Goal: Task Accomplishment & Management: Complete application form

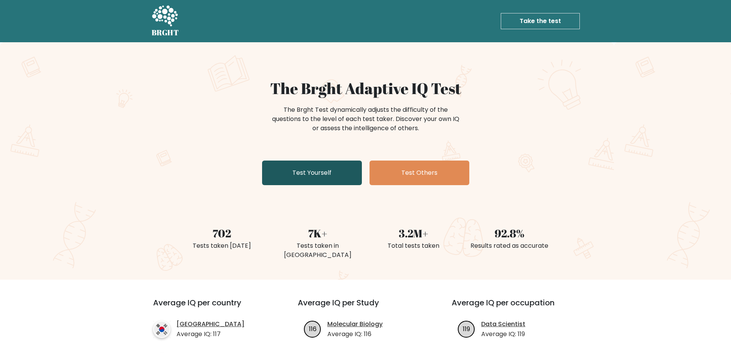
click at [335, 184] on link "Test Yourself" at bounding box center [312, 172] width 100 height 25
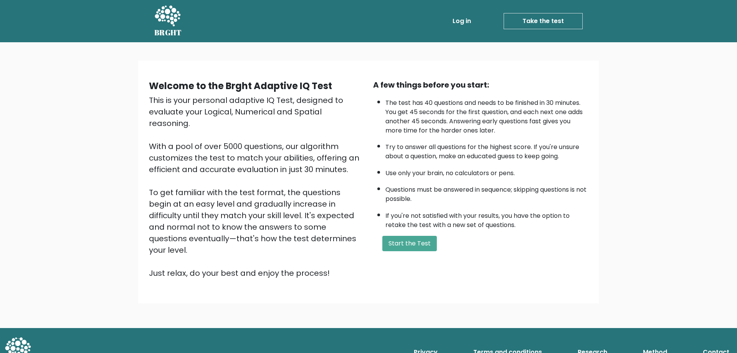
drag, startPoint x: 419, startPoint y: 244, endPoint x: 385, endPoint y: 225, distance: 38.5
click at [407, 232] on div "A few things before you start: The test has 40 questions and needs to be finish…" at bounding box center [480, 179] width 224 height 200
click at [407, 244] on button "Start the Test" at bounding box center [409, 243] width 54 height 15
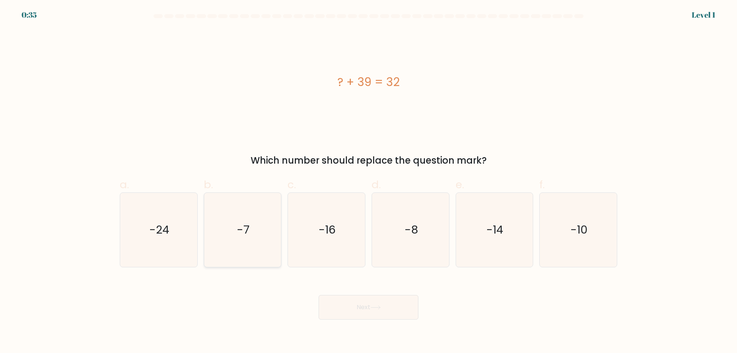
click at [258, 217] on icon "-7" at bounding box center [242, 230] width 74 height 74
click at [368, 182] on input "b. -7" at bounding box center [368, 179] width 0 height 5
radio input "true"
click at [367, 303] on button "Next" at bounding box center [369, 307] width 100 height 25
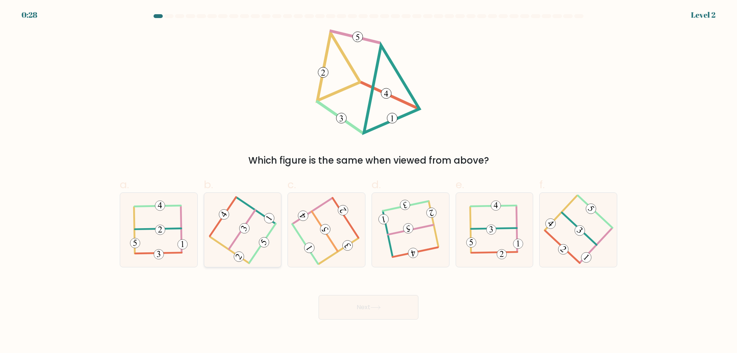
drag, startPoint x: 252, startPoint y: 217, endPoint x: 257, endPoint y: 212, distance: 7.1
click at [253, 217] on icon at bounding box center [242, 229] width 59 height 59
click at [368, 182] on input "b." at bounding box center [368, 179] width 0 height 5
radio input "true"
click at [359, 318] on button "Next" at bounding box center [369, 307] width 100 height 25
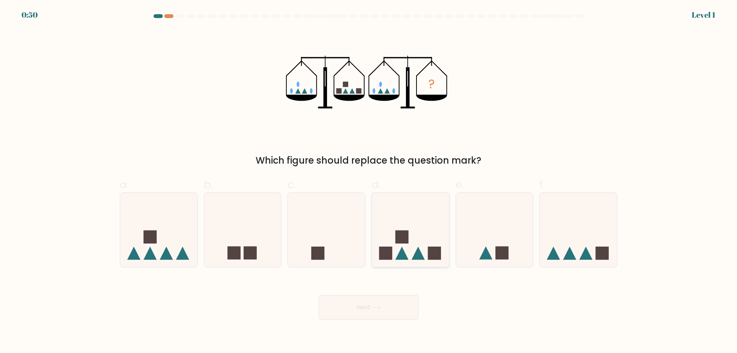
click at [408, 243] on rect at bounding box center [401, 236] width 13 height 13
click at [369, 182] on input "d." at bounding box center [368, 179] width 0 height 5
radio input "true"
click at [385, 302] on button "Next" at bounding box center [369, 307] width 100 height 25
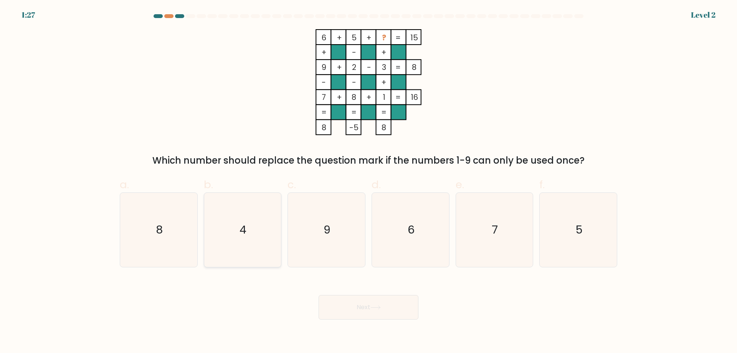
click at [251, 239] on icon "4" at bounding box center [242, 230] width 74 height 74
click at [368, 182] on input "b. 4" at bounding box center [368, 179] width 0 height 5
radio input "true"
click at [365, 307] on button "Next" at bounding box center [369, 307] width 100 height 25
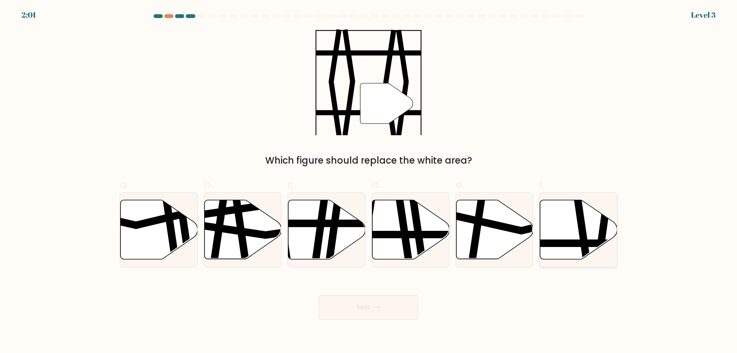
click at [569, 214] on icon at bounding box center [578, 229] width 77 height 59
click at [369, 182] on input "f." at bounding box center [368, 179] width 0 height 5
radio input "true"
click at [403, 314] on button "Next" at bounding box center [369, 307] width 100 height 25
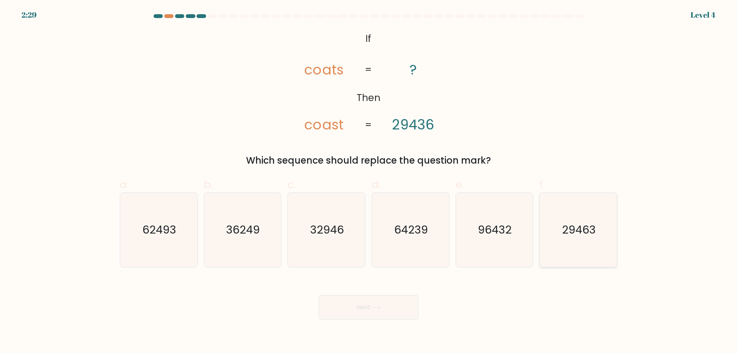
click at [585, 242] on icon "29463" at bounding box center [578, 230] width 74 height 74
click at [369, 182] on input "f. 29463" at bounding box center [368, 179] width 0 height 5
radio input "true"
click at [404, 302] on button "Next" at bounding box center [369, 307] width 100 height 25
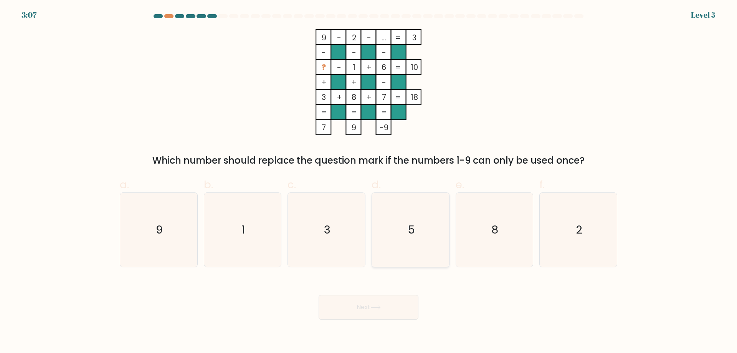
click at [397, 241] on icon "5" at bounding box center [410, 230] width 74 height 74
click at [369, 182] on input "d. 5" at bounding box center [368, 179] width 0 height 5
radio input "true"
click at [391, 306] on button "Next" at bounding box center [369, 307] width 100 height 25
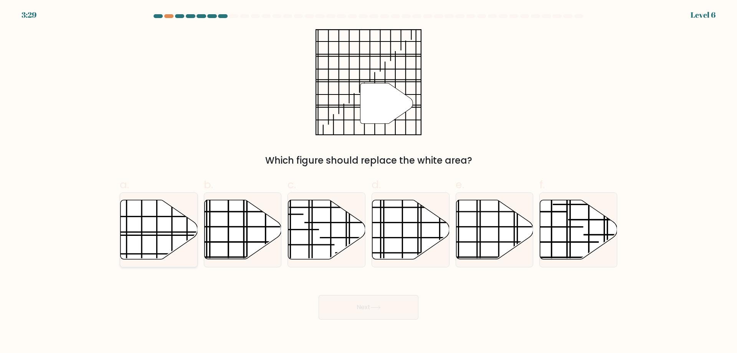
click at [155, 233] on icon at bounding box center [159, 229] width 77 height 59
click at [368, 182] on input "a." at bounding box center [368, 179] width 0 height 5
radio input "true"
click at [348, 307] on button "Next" at bounding box center [369, 307] width 100 height 25
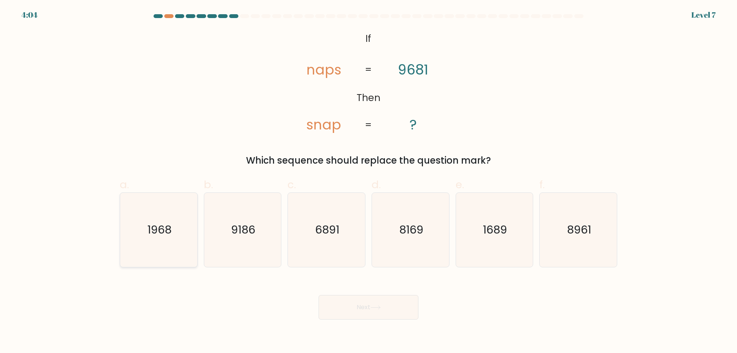
click at [154, 249] on icon "1968" at bounding box center [159, 230] width 74 height 74
click at [368, 182] on input "a. 1968" at bounding box center [368, 179] width 0 height 5
radio input "true"
click at [341, 291] on div "Next" at bounding box center [368, 297] width 507 height 43
click at [350, 300] on button "Next" at bounding box center [369, 307] width 100 height 25
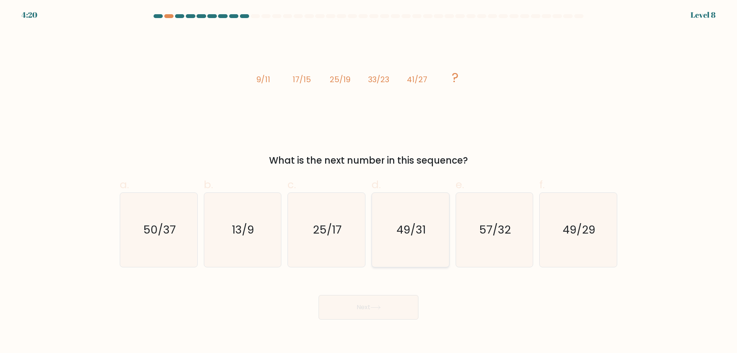
click at [435, 233] on icon "49/31" at bounding box center [410, 230] width 74 height 74
click at [369, 182] on input "d. 49/31" at bounding box center [368, 179] width 0 height 5
radio input "true"
click at [398, 296] on button "Next" at bounding box center [369, 307] width 100 height 25
click at [400, 305] on button "Next" at bounding box center [369, 307] width 100 height 25
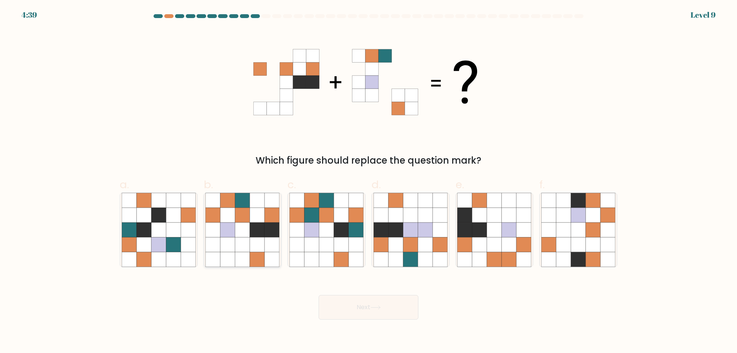
click at [257, 251] on icon at bounding box center [257, 244] width 15 height 15
click at [368, 182] on input "b." at bounding box center [368, 179] width 0 height 5
radio input "true"
click at [331, 311] on button "Next" at bounding box center [369, 307] width 100 height 25
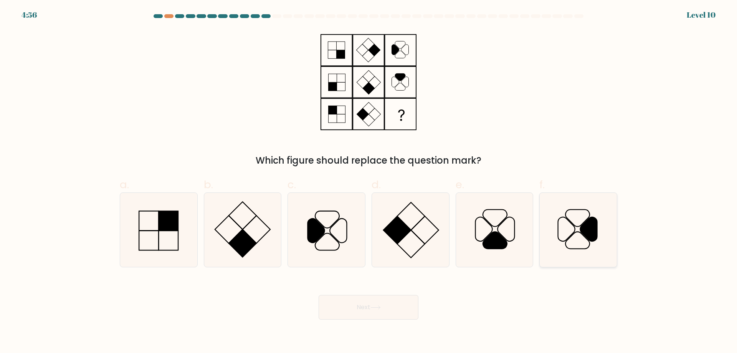
click at [589, 245] on icon at bounding box center [578, 230] width 74 height 74
click at [369, 182] on input "f." at bounding box center [368, 179] width 0 height 5
radio input "true"
click at [400, 300] on button "Next" at bounding box center [369, 307] width 100 height 25
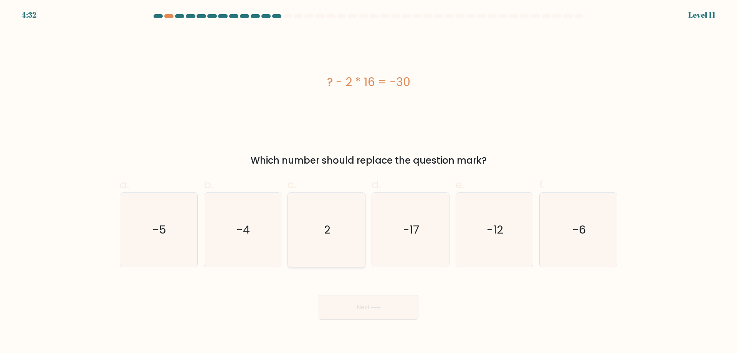
click at [324, 203] on icon "2" at bounding box center [326, 230] width 74 height 74
click at [368, 182] on input "c. 2" at bounding box center [368, 179] width 0 height 5
radio input "true"
click at [379, 301] on button "Next" at bounding box center [369, 307] width 100 height 25
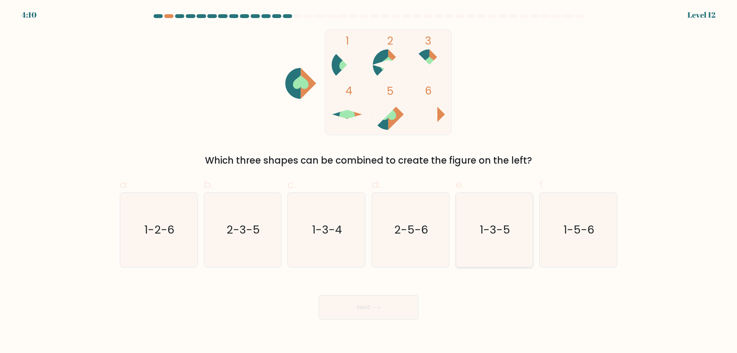
click at [492, 211] on icon "1-3-5" at bounding box center [494, 230] width 74 height 74
click at [369, 182] on input "e. 1-3-5" at bounding box center [368, 179] width 0 height 5
radio input "true"
click at [401, 303] on button "Next" at bounding box center [369, 307] width 100 height 25
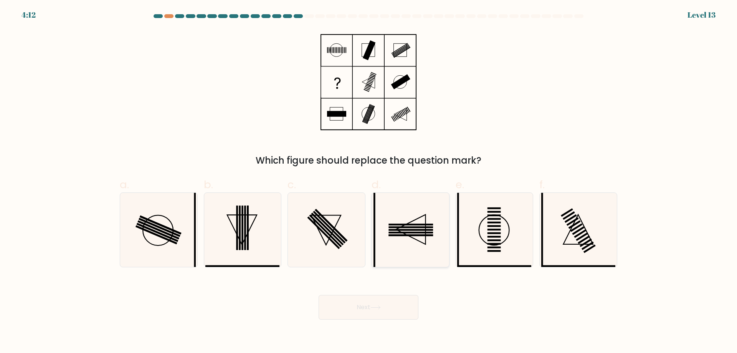
click at [397, 235] on icon at bounding box center [410, 230] width 74 height 74
click at [369, 182] on input "d." at bounding box center [368, 179] width 0 height 5
radio input "true"
drag, startPoint x: 398, startPoint y: 299, endPoint x: 396, endPoint y: 305, distance: 5.5
click at [396, 303] on button "Next" at bounding box center [369, 307] width 100 height 25
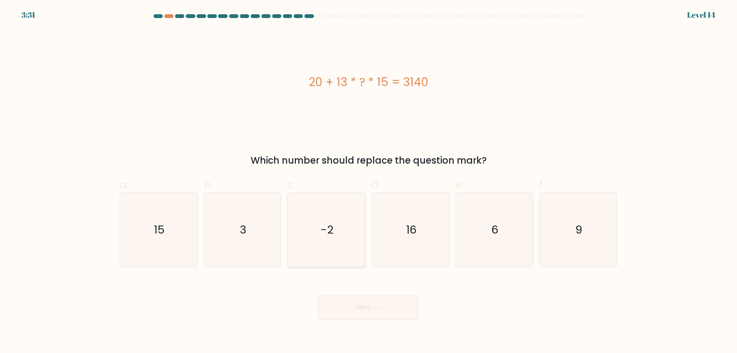
click at [324, 233] on text "-2" at bounding box center [327, 229] width 13 height 15
click at [368, 182] on input "c. -2" at bounding box center [368, 179] width 0 height 5
radio input "true"
click at [355, 306] on button "Next" at bounding box center [369, 307] width 100 height 25
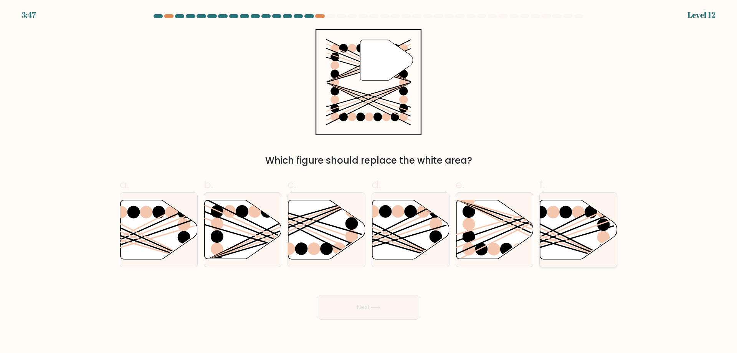
click at [575, 212] on ellipse at bounding box center [578, 212] width 13 height 13
click at [369, 182] on input "f." at bounding box center [368, 179] width 0 height 5
radio input "true"
click at [381, 317] on button "Next" at bounding box center [369, 307] width 100 height 25
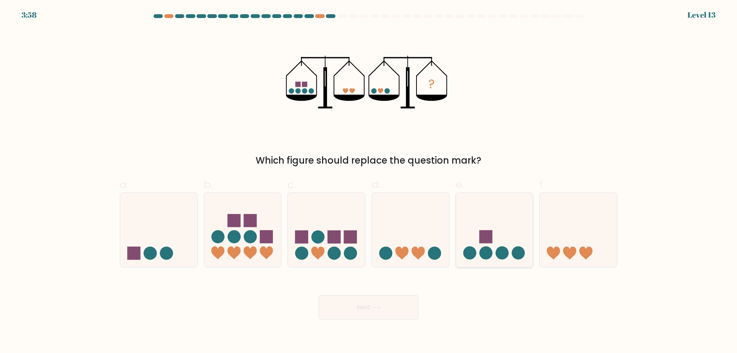
click at [495, 211] on icon at bounding box center [494, 230] width 77 height 64
click at [369, 182] on input "e." at bounding box center [368, 179] width 0 height 5
radio input "true"
click at [417, 325] on body "3:57 Level 13" at bounding box center [368, 176] width 737 height 353
click at [405, 317] on button "Next" at bounding box center [369, 307] width 100 height 25
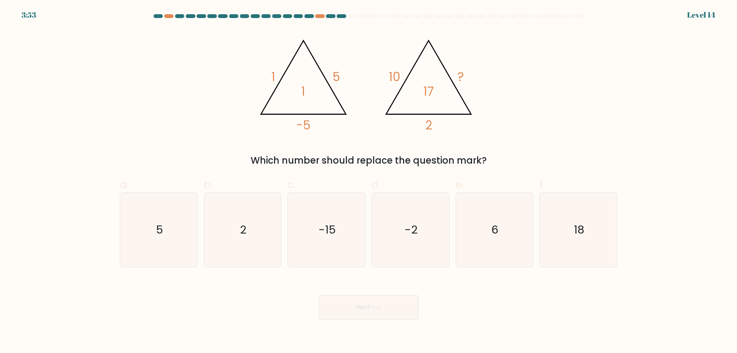
drag, startPoint x: 142, startPoint y: 217, endPoint x: 272, endPoint y: 299, distance: 153.5
click at [142, 217] on icon "5" at bounding box center [159, 230] width 74 height 74
click at [368, 182] on input "a. 5" at bounding box center [368, 179] width 0 height 5
radio input "true"
click at [365, 304] on button "Next" at bounding box center [369, 307] width 100 height 25
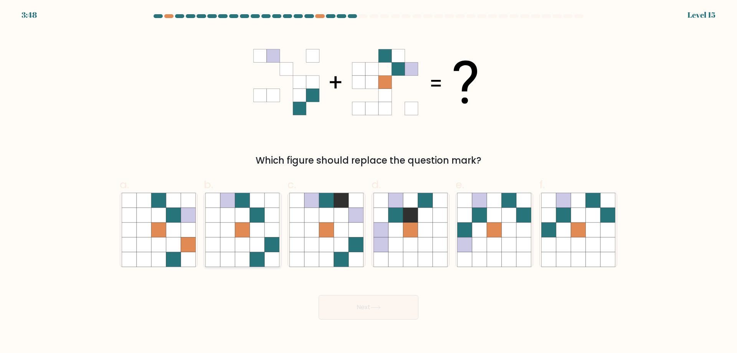
drag, startPoint x: 256, startPoint y: 251, endPoint x: 262, endPoint y: 247, distance: 7.4
click at [256, 250] on icon at bounding box center [257, 244] width 15 height 15
click at [368, 182] on input "b." at bounding box center [368, 179] width 0 height 5
radio input "true"
click at [498, 233] on icon at bounding box center [494, 229] width 15 height 15
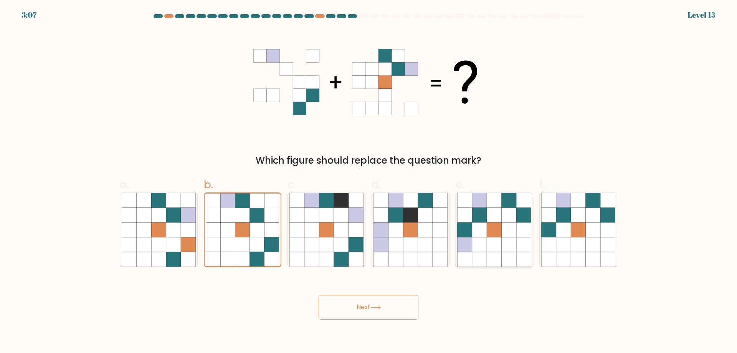
click at [369, 182] on input "e." at bounding box center [368, 179] width 0 height 5
radio input "true"
drag, startPoint x: 417, startPoint y: 330, endPoint x: 413, endPoint y: 322, distance: 9.1
click at [415, 328] on body "3:06 Level 15" at bounding box center [368, 176] width 737 height 353
click at [403, 303] on button "Next" at bounding box center [369, 307] width 100 height 25
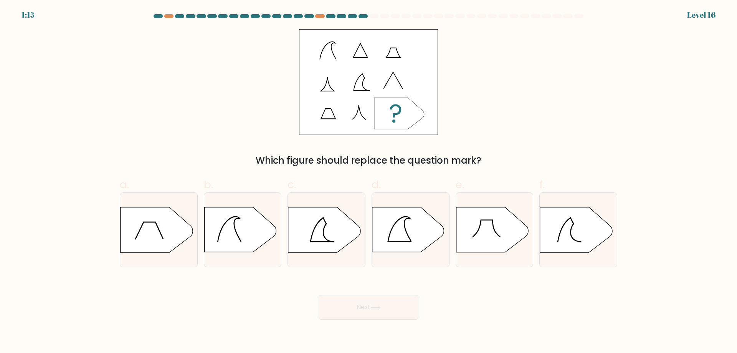
click at [626, 269] on form "a." at bounding box center [368, 166] width 737 height 305
click at [590, 249] on icon at bounding box center [576, 229] width 72 height 45
click at [369, 182] on input "f." at bounding box center [368, 179] width 0 height 5
radio input "true"
click at [400, 307] on button "Next" at bounding box center [369, 307] width 100 height 25
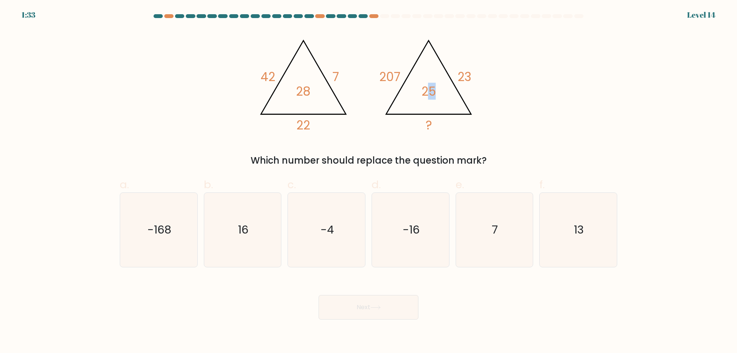
drag, startPoint x: 436, startPoint y: 92, endPoint x: 429, endPoint y: 92, distance: 6.5
click at [429, 92] on icon "@import url('https://fonts.googleapis.com/css?family=Abril+Fatface:400,100,100i…" at bounding box center [368, 82] width 230 height 106
click at [429, 92] on tspan "25" at bounding box center [428, 91] width 15 height 17
click at [248, 220] on icon "16" at bounding box center [242, 230] width 74 height 74
click at [368, 182] on input "b. 16" at bounding box center [368, 179] width 0 height 5
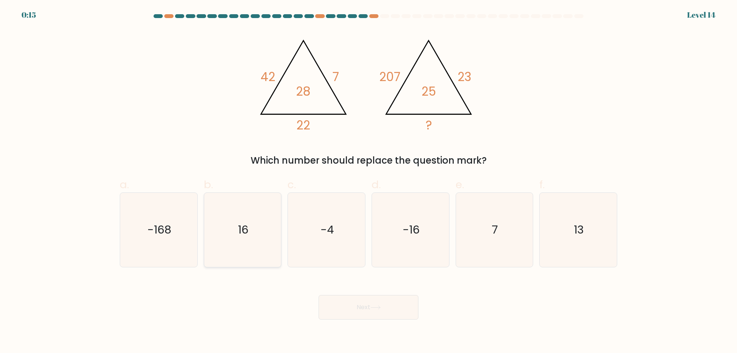
radio input "true"
click at [365, 324] on body "0:15 Level 14" at bounding box center [368, 176] width 737 height 353
click at [370, 311] on button "Next" at bounding box center [369, 307] width 100 height 25
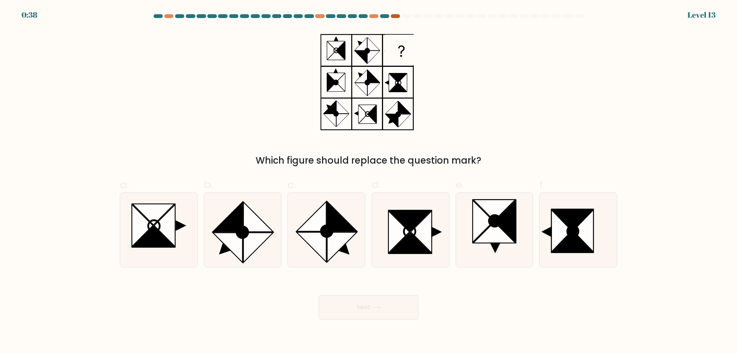
click at [396, 16] on div at bounding box center [395, 16] width 9 height 4
click at [395, 17] on div at bounding box center [395, 16] width 9 height 4
click at [375, 16] on div at bounding box center [373, 16] width 9 height 4
click at [315, 15] on div at bounding box center [319, 16] width 9 height 4
click at [165, 15] on div at bounding box center [168, 16] width 9 height 4
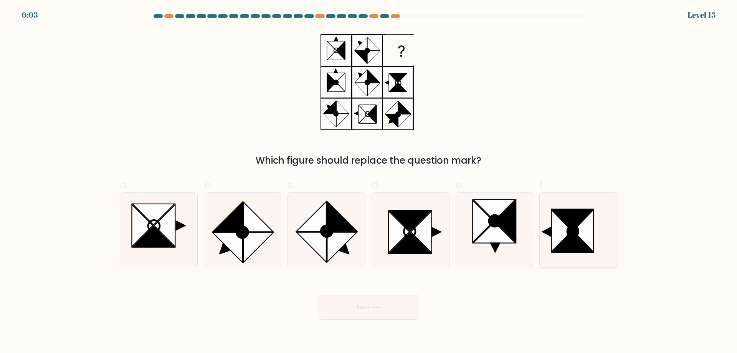
click at [553, 200] on icon at bounding box center [578, 230] width 74 height 74
click at [369, 182] on input "f." at bounding box center [368, 179] width 0 height 5
radio input "true"
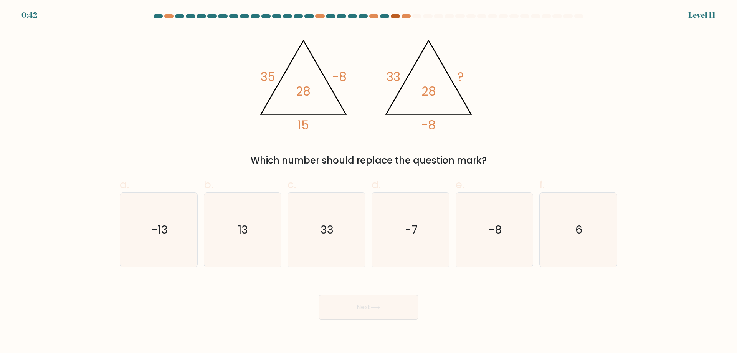
click at [396, 17] on div at bounding box center [395, 16] width 9 height 4
drag, startPoint x: 398, startPoint y: 17, endPoint x: 402, endPoint y: 17, distance: 3.9
click at [399, 17] on div at bounding box center [395, 16] width 9 height 4
click at [403, 17] on div at bounding box center [405, 16] width 9 height 4
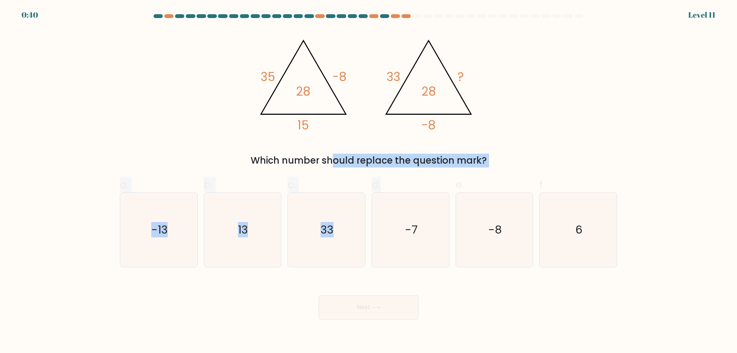
drag, startPoint x: 261, startPoint y: 164, endPoint x: 421, endPoint y: 160, distance: 159.7
click at [431, 173] on form at bounding box center [368, 166] width 737 height 305
click at [425, 158] on div "Which number should replace the question mark?" at bounding box center [368, 161] width 488 height 14
